Goal: Navigation & Orientation: Understand site structure

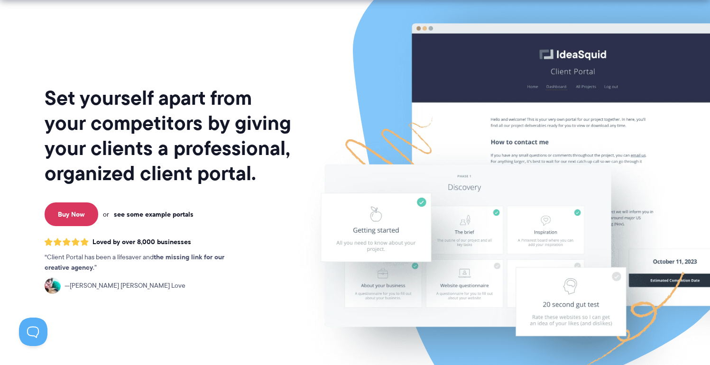
click at [152, 216] on link "see some example portals" at bounding box center [154, 214] width 80 height 9
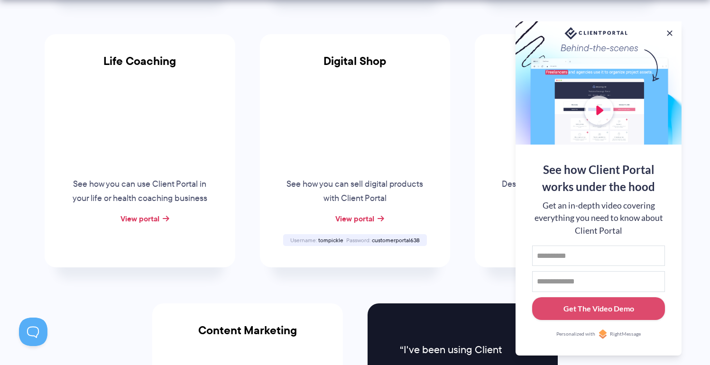
scroll to position [722, 0]
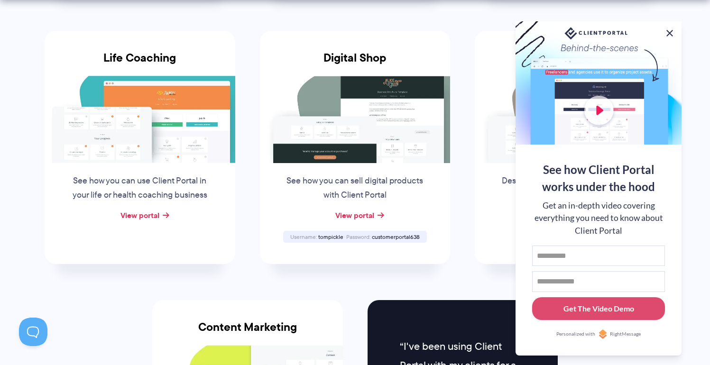
click at [668, 32] on button at bounding box center [669, 33] width 11 height 11
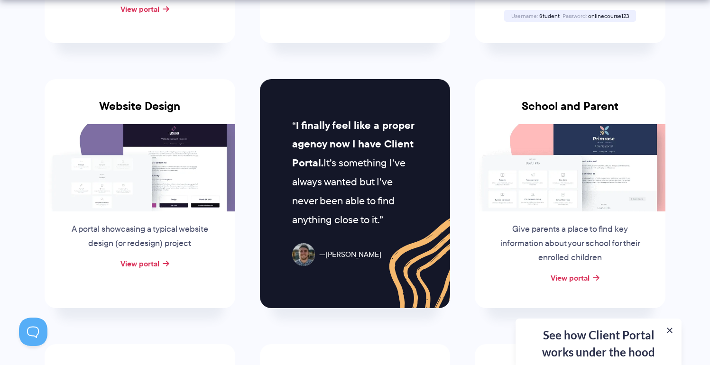
scroll to position [417, 0]
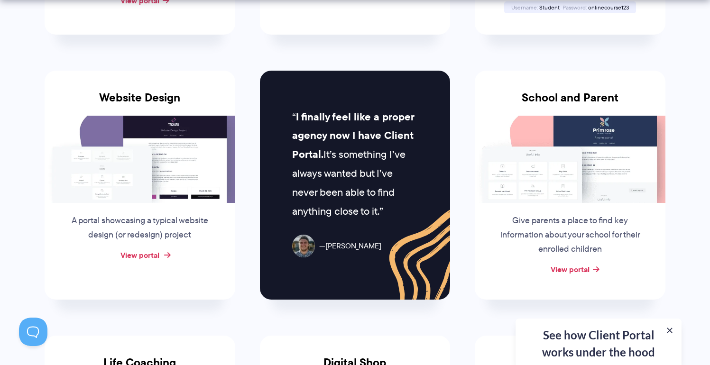
click at [144, 251] on link "View portal" at bounding box center [139, 255] width 39 height 11
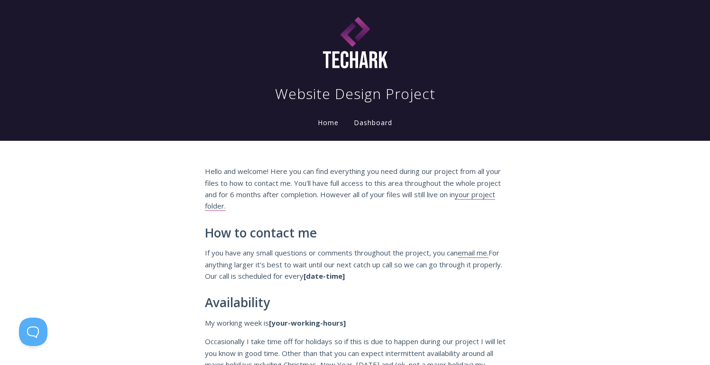
click at [367, 121] on link "Dashboard" at bounding box center [373, 123] width 42 height 10
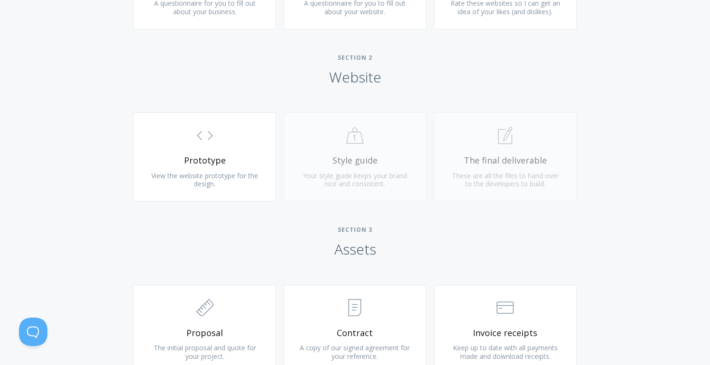
scroll to position [797, 0]
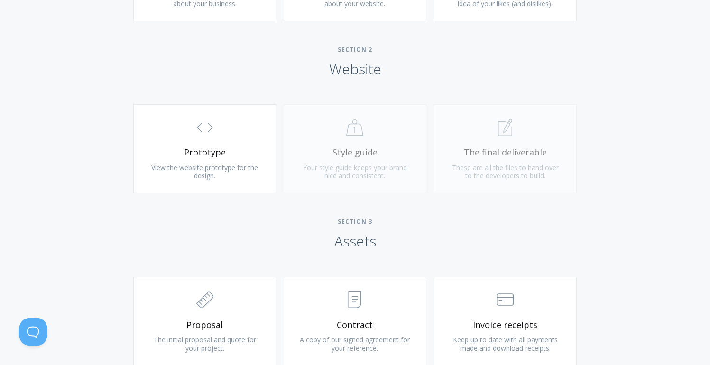
click at [334, 148] on div ".st0{fill:none;stroke:#000000;stroke-width:2;stroke-miterlimit:10;} Untitled-20…" at bounding box center [355, 153] width 150 height 99
click at [547, 148] on div ".st0{fill:none;stroke:#000000;stroke-width:2;stroke-miterlimit:10;} 1. General …" at bounding box center [505, 153] width 150 height 99
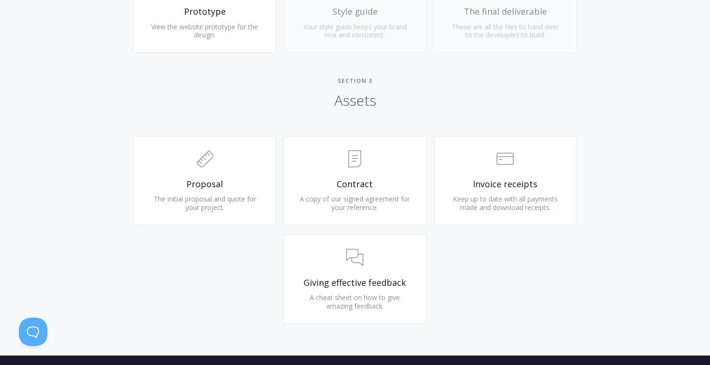
scroll to position [962, 0]
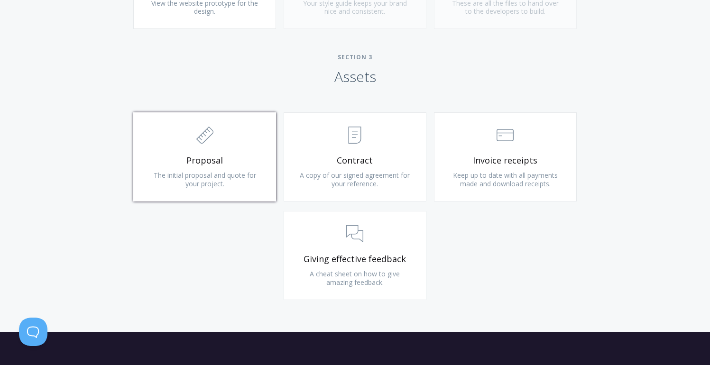
click at [174, 151] on link ".st0{fill:none;stroke:#000000;stroke-width:2;stroke-miterlimit:10;} 2. Design -…" at bounding box center [204, 156] width 143 height 89
